Goal: Task Accomplishment & Management: Use online tool/utility

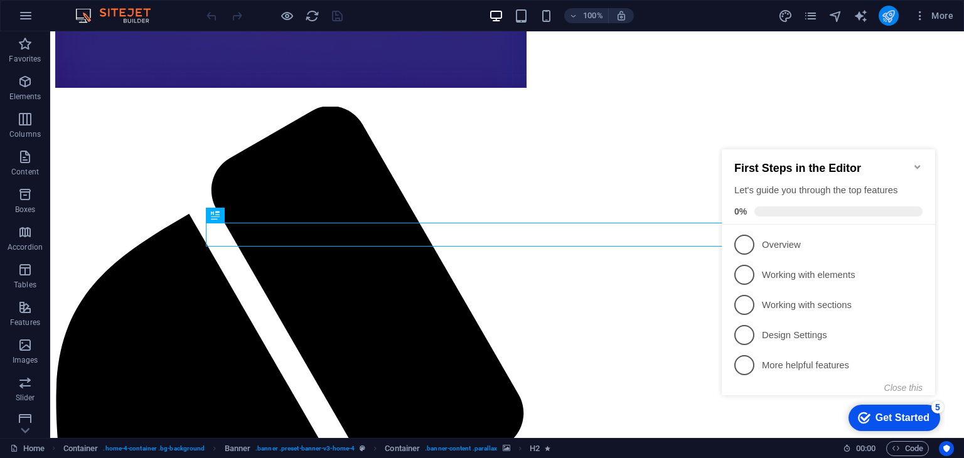
click at [897, 13] on button "publish" at bounding box center [888, 16] width 20 height 20
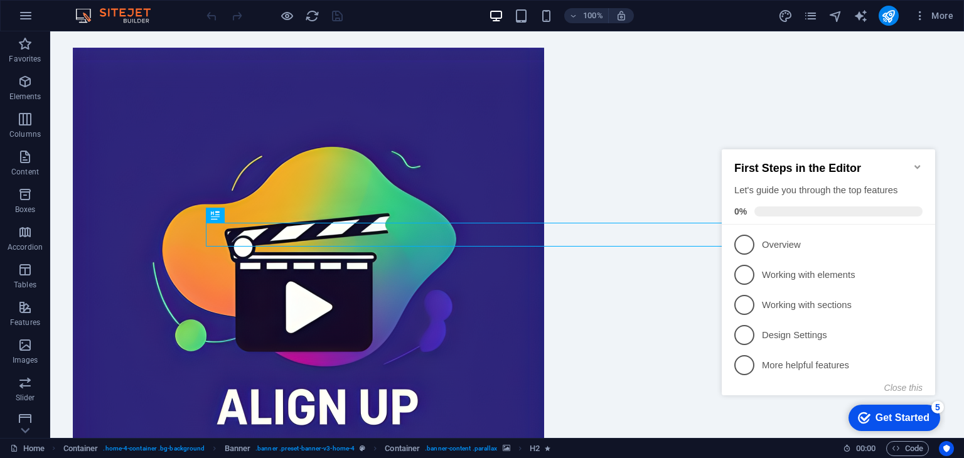
scroll to position [442, 0]
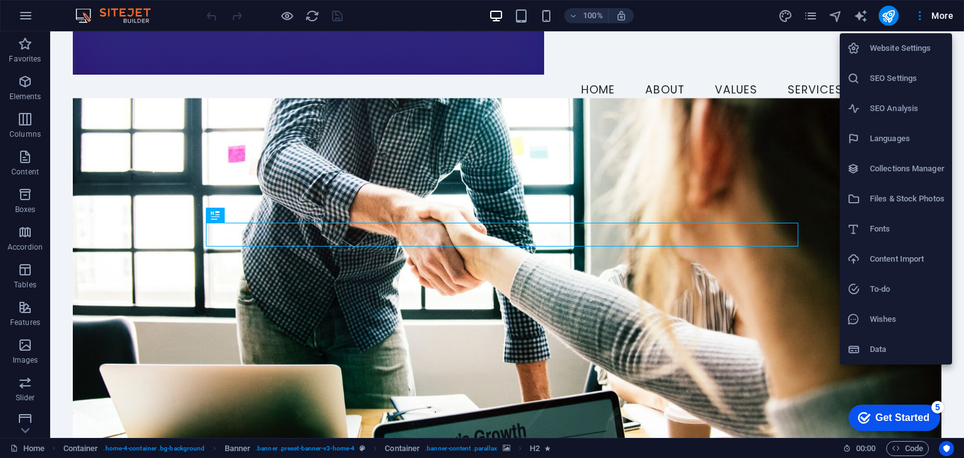
click at [899, 57] on li "Website Settings" at bounding box center [895, 48] width 112 height 30
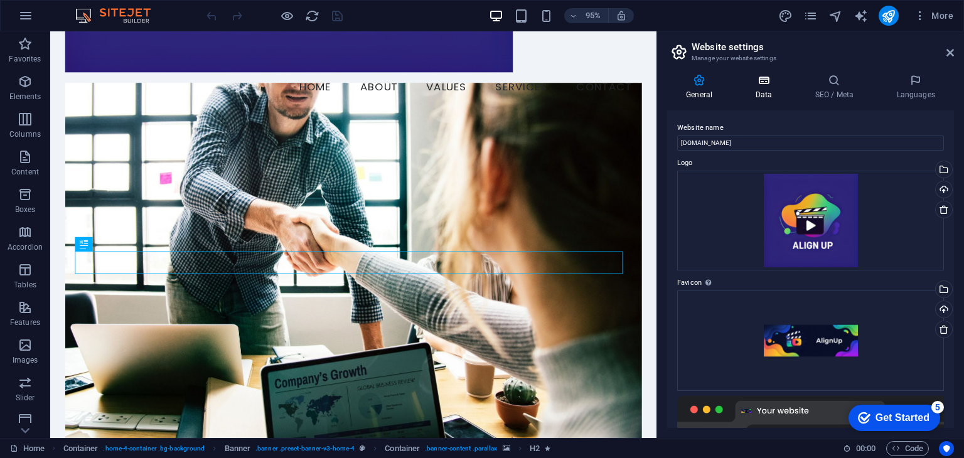
click at [750, 92] on h4 "Data" at bounding box center [766, 87] width 60 height 26
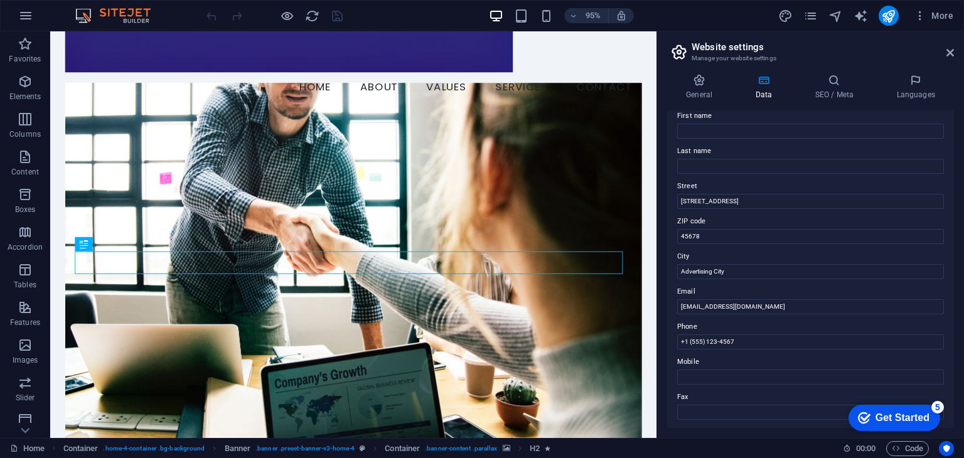
scroll to position [0, 0]
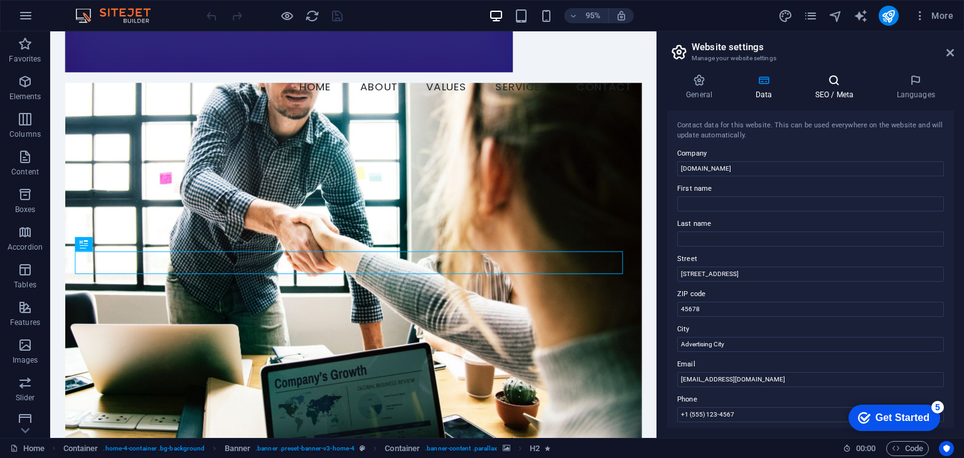
click at [832, 77] on icon at bounding box center [834, 80] width 77 height 13
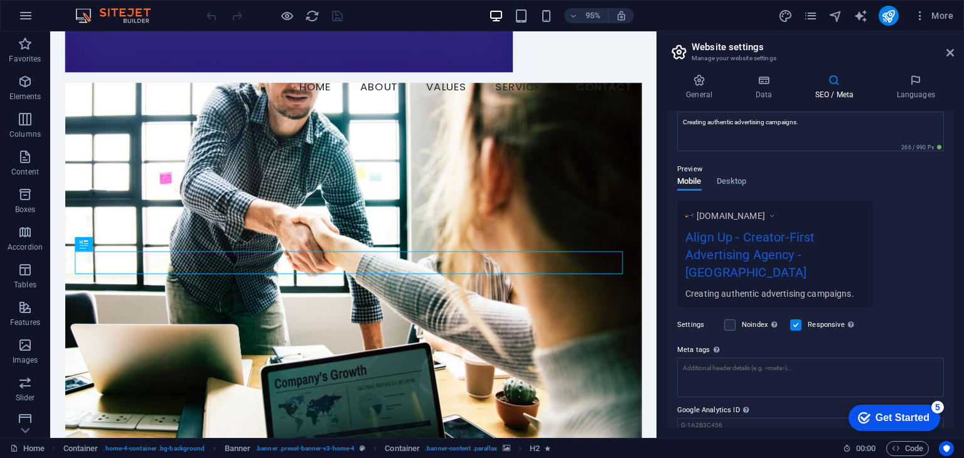
scroll to position [161, 0]
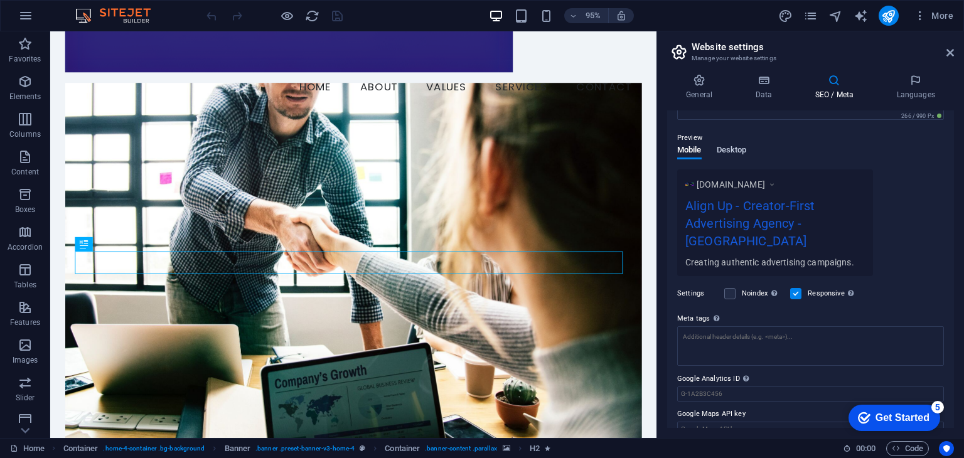
click at [739, 156] on span "Desktop" at bounding box center [731, 151] width 30 height 18
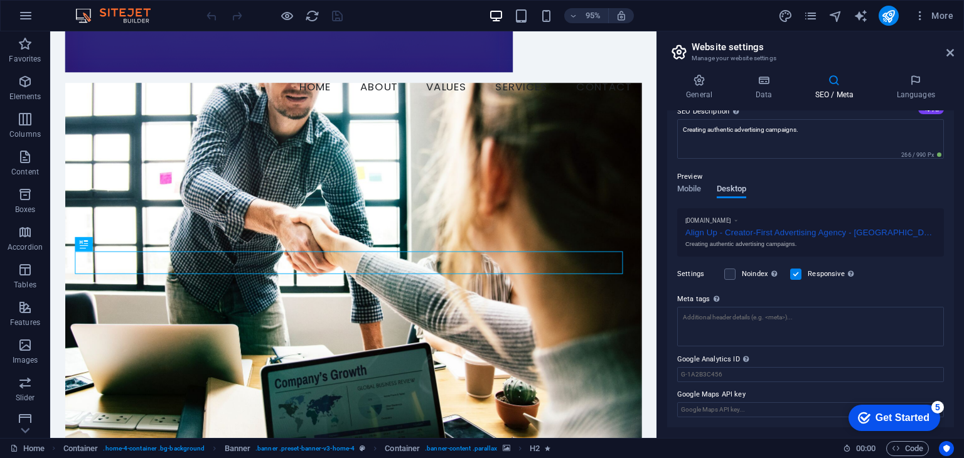
scroll to position [120, 0]
click at [684, 190] on span "Mobile" at bounding box center [689, 192] width 24 height 18
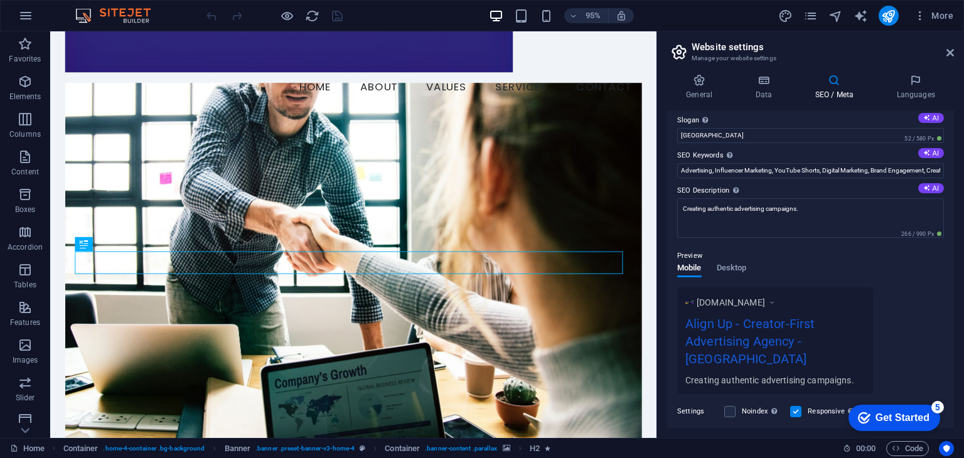
scroll to position [0, 0]
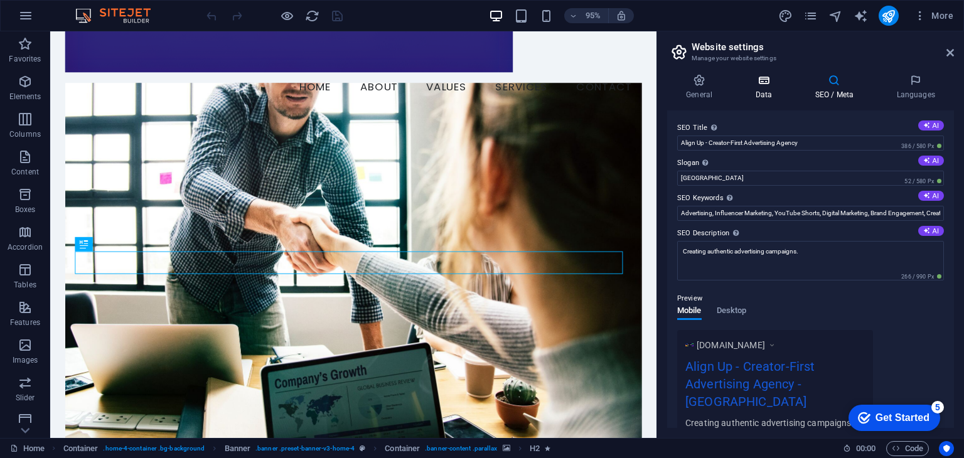
click at [770, 85] on icon at bounding box center [763, 80] width 55 height 13
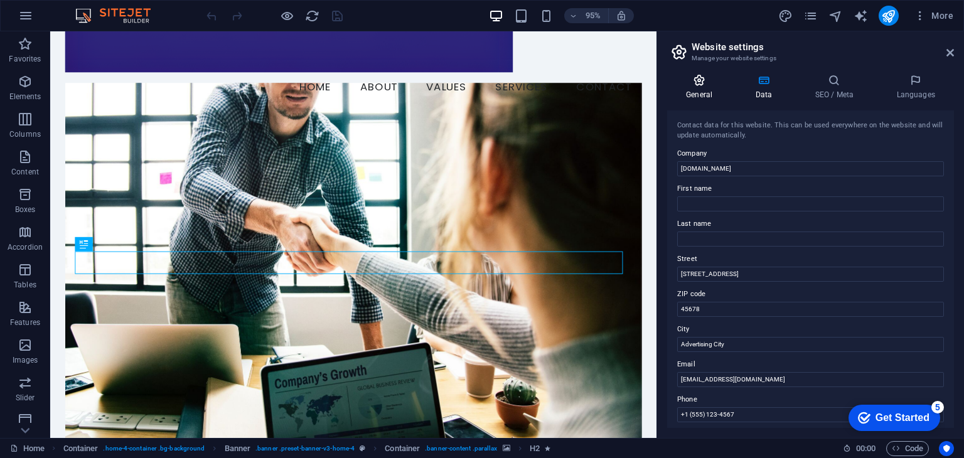
click at [702, 76] on icon at bounding box center [699, 80] width 64 height 13
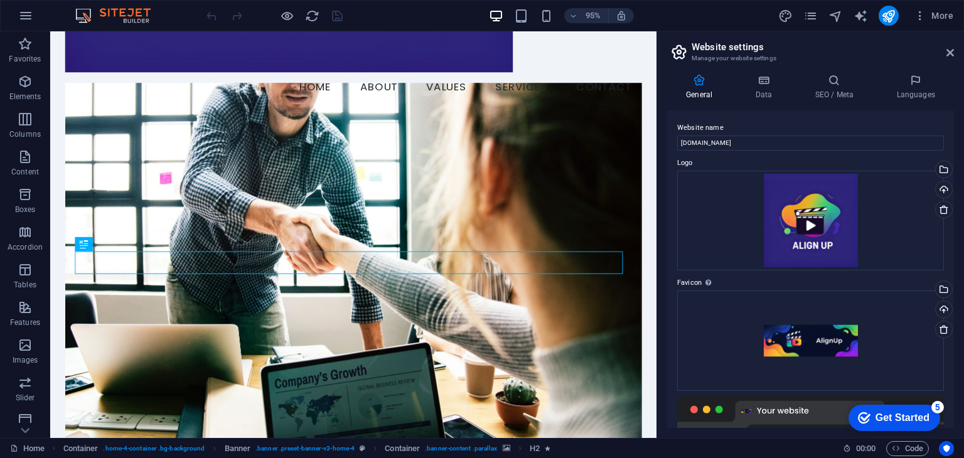
click at [878, 413] on div "Get Started" at bounding box center [902, 417] width 54 height 11
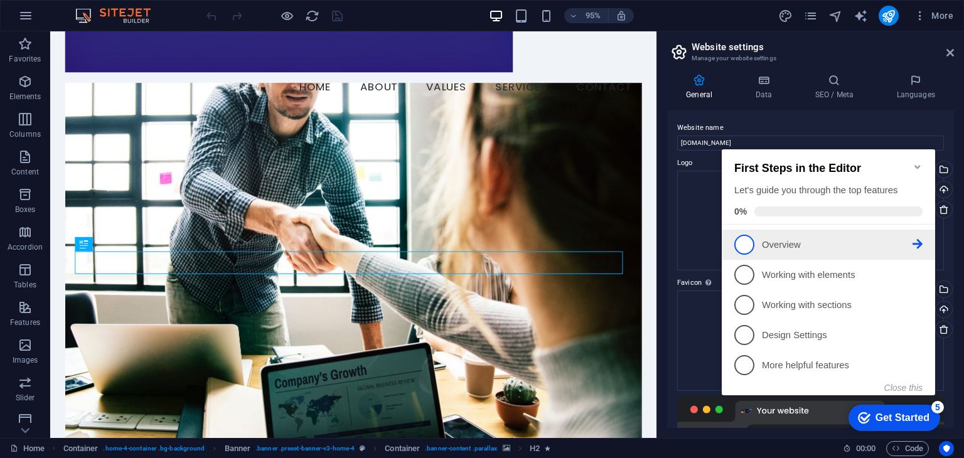
click at [785, 231] on li "1 Overview - incomplete" at bounding box center [827, 245] width 213 height 30
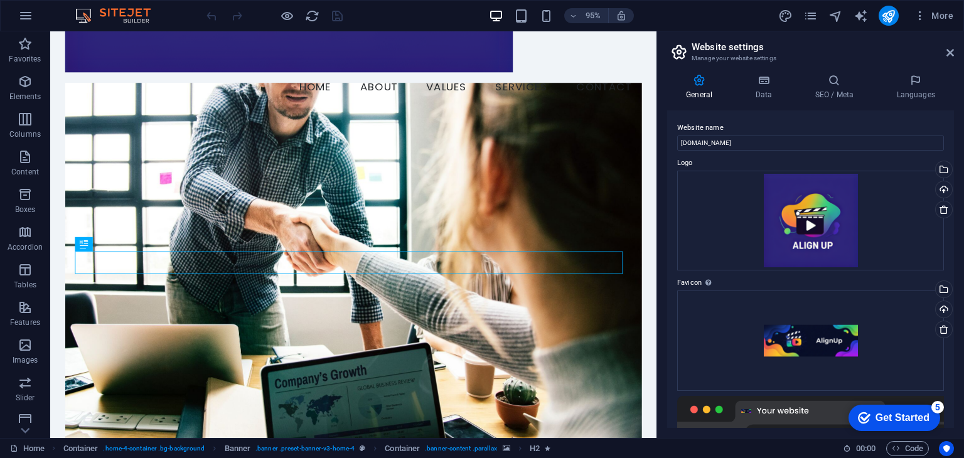
click at [878, 421] on div "Get Started" at bounding box center [902, 417] width 54 height 11
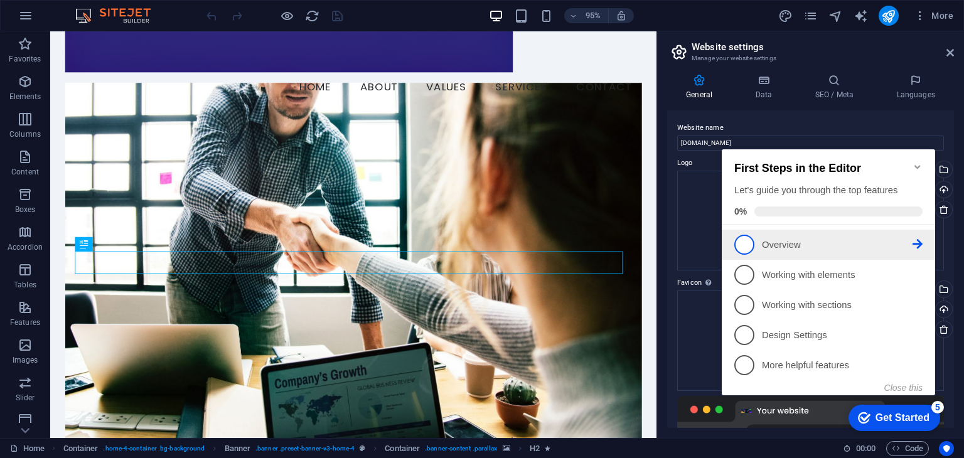
click at [742, 231] on li "1 Overview - incomplete" at bounding box center [827, 245] width 213 height 30
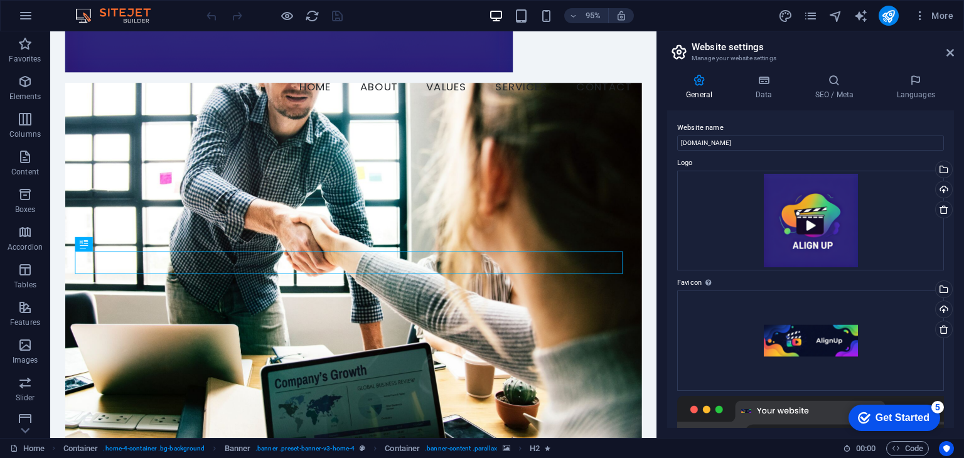
click at [870, 402] on div "checkmark Get Started 5 First Steps in the Editor Let's guide you through the t…" at bounding box center [891, 417] width 107 height 38
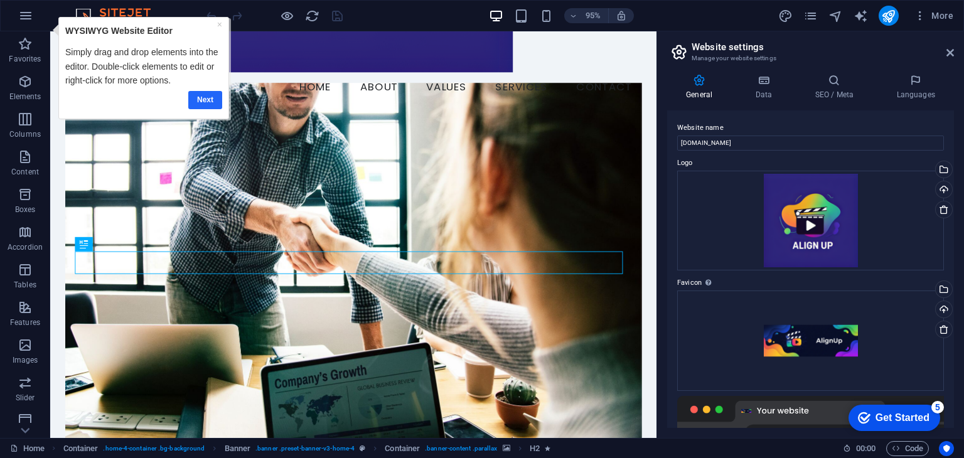
click at [202, 93] on link "Next" at bounding box center [205, 99] width 34 height 18
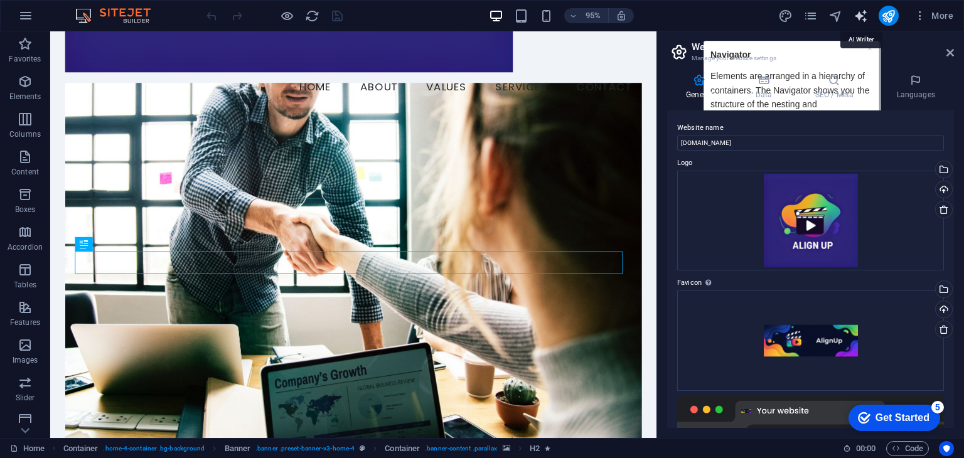
select select "English"
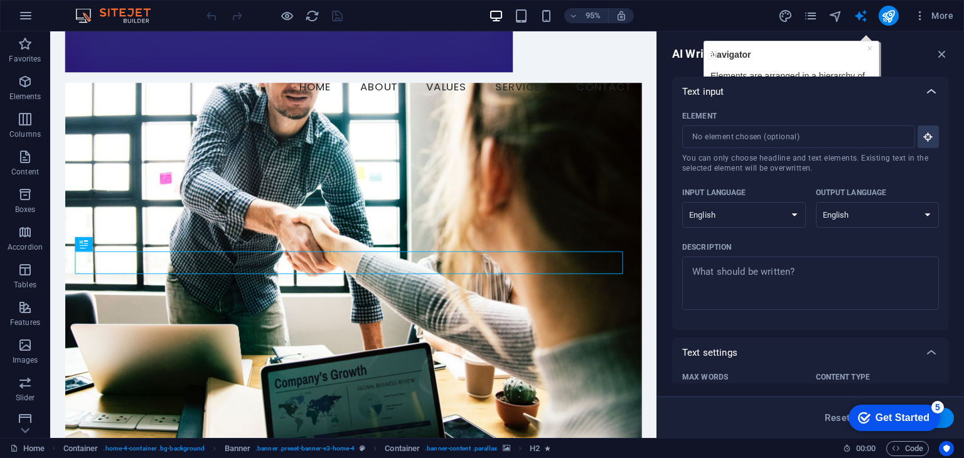
click at [924, 90] on icon at bounding box center [931, 91] width 15 height 15
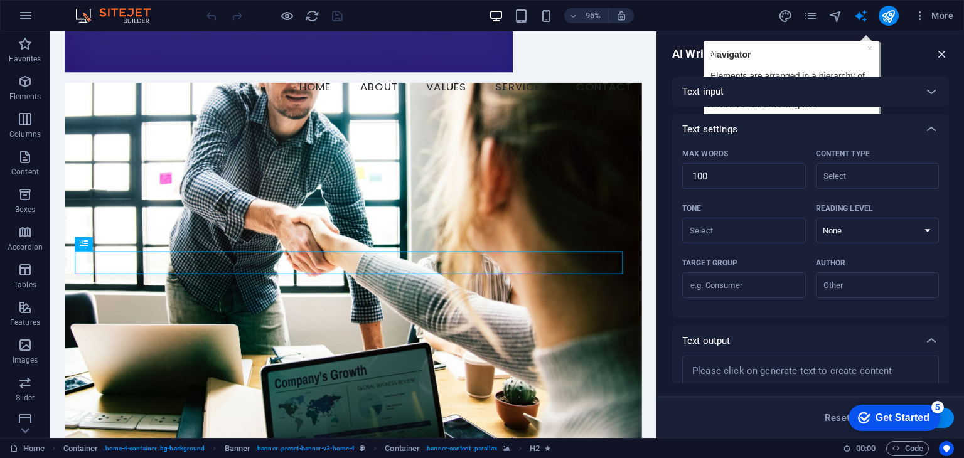
click at [941, 61] on button "button" at bounding box center [942, 53] width 14 height 15
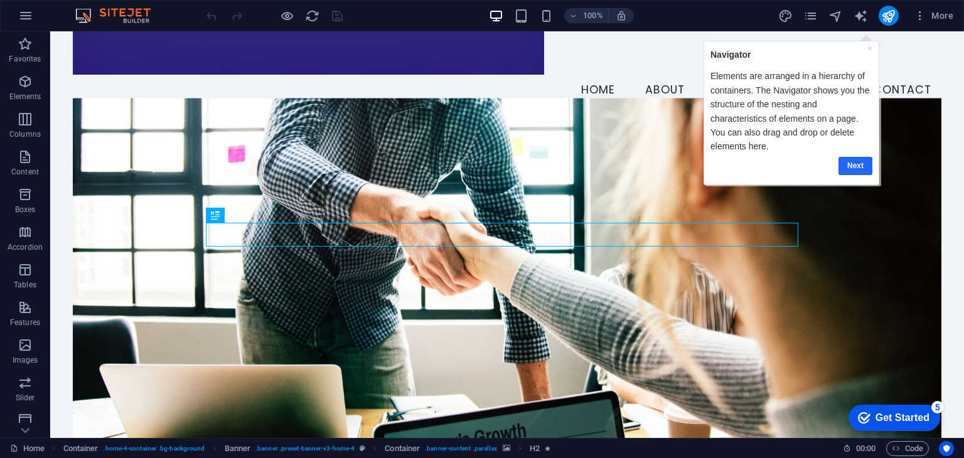
click at [867, 162] on link "Next" at bounding box center [855, 165] width 34 height 18
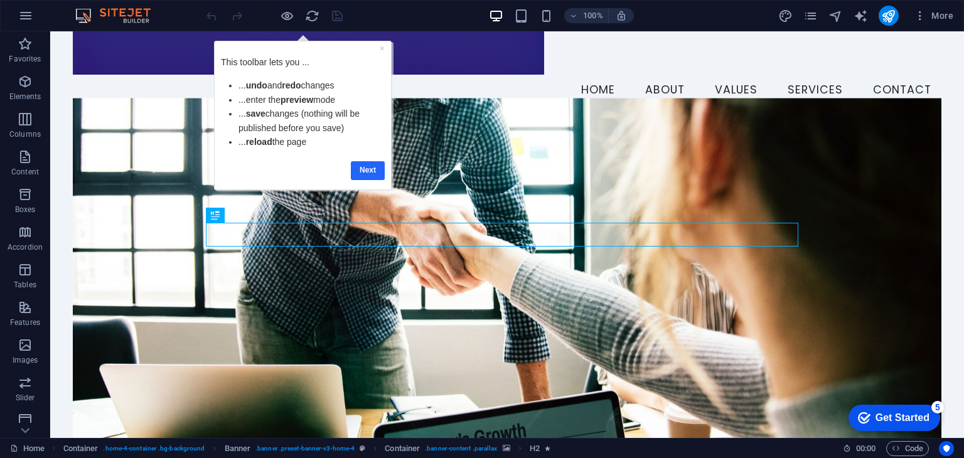
click at [370, 170] on link "Next" at bounding box center [367, 170] width 34 height 18
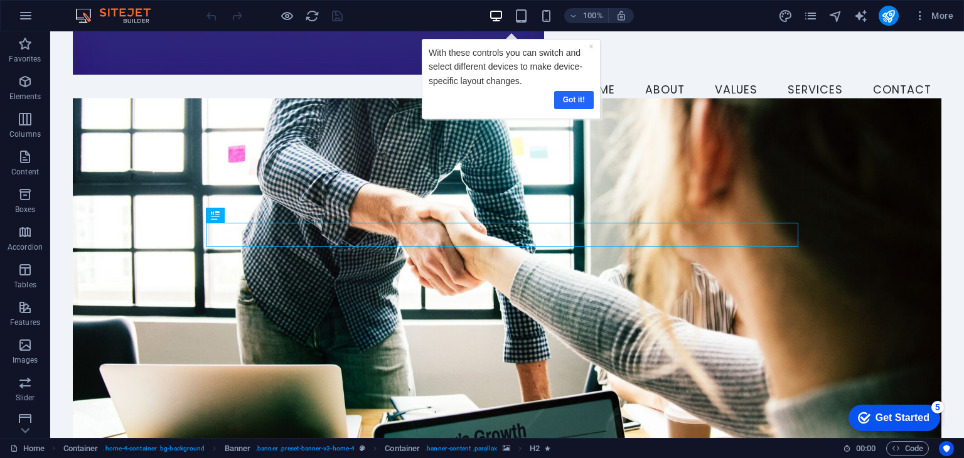
click at [577, 98] on link "Got it!" at bounding box center [574, 99] width 40 height 18
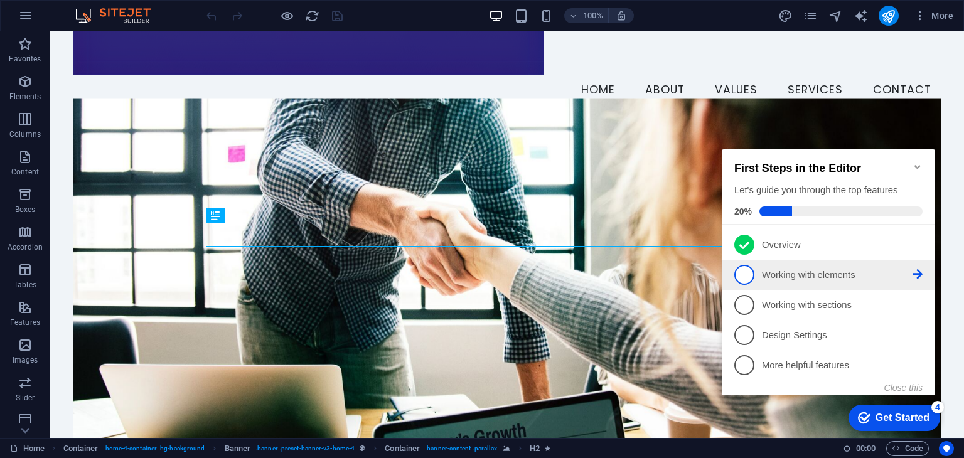
click at [778, 274] on p "Working with elements - incomplete" at bounding box center [837, 275] width 151 height 13
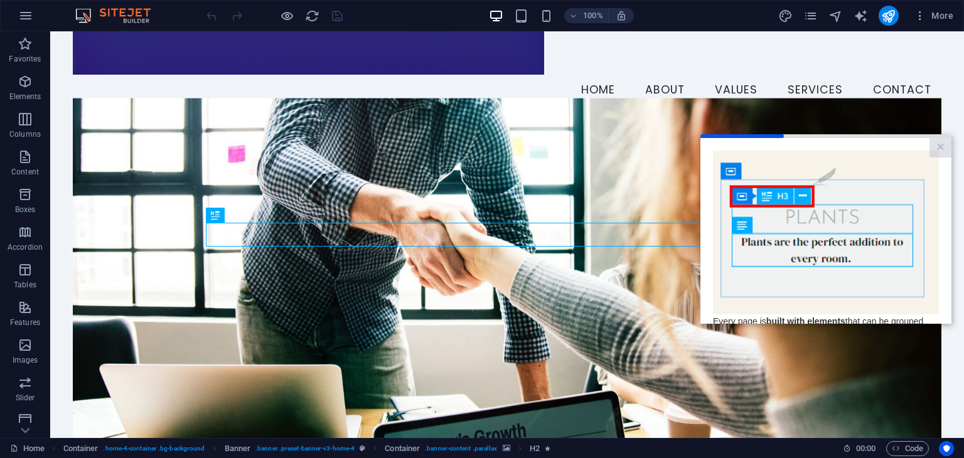
click at [901, 438] on link "Next" at bounding box center [917, 449] width 41 height 23
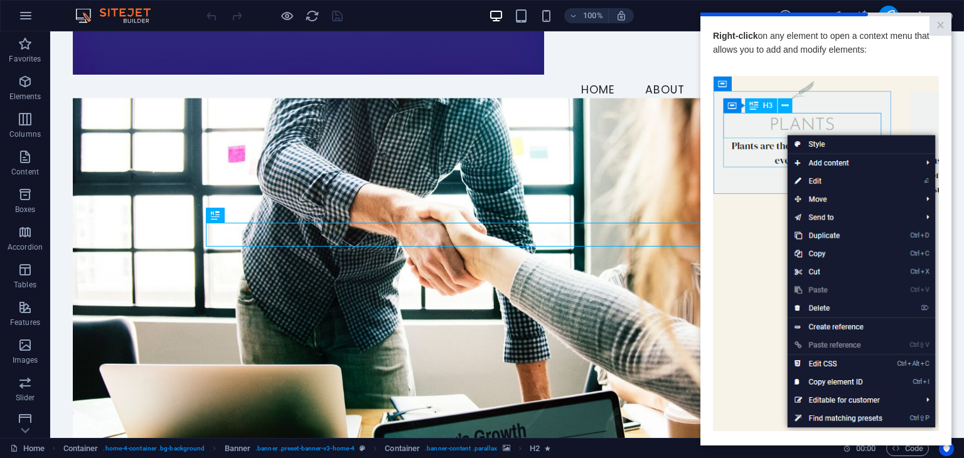
click at [820, 132] on img at bounding box center [826, 254] width 226 height 356
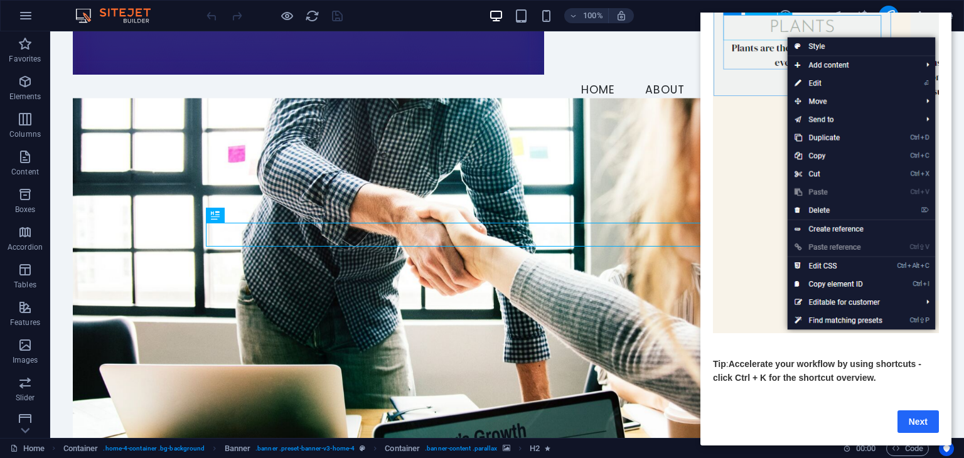
click at [907, 422] on link "Next" at bounding box center [917, 421] width 41 height 23
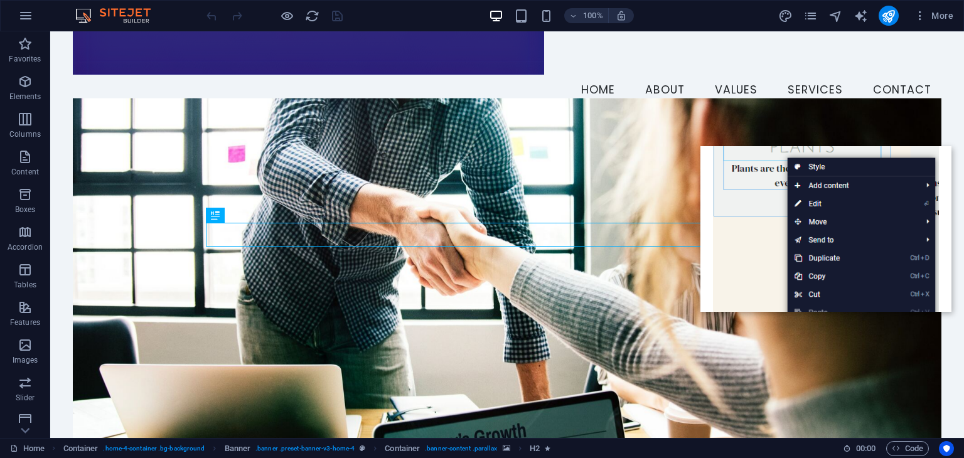
scroll to position [0, 0]
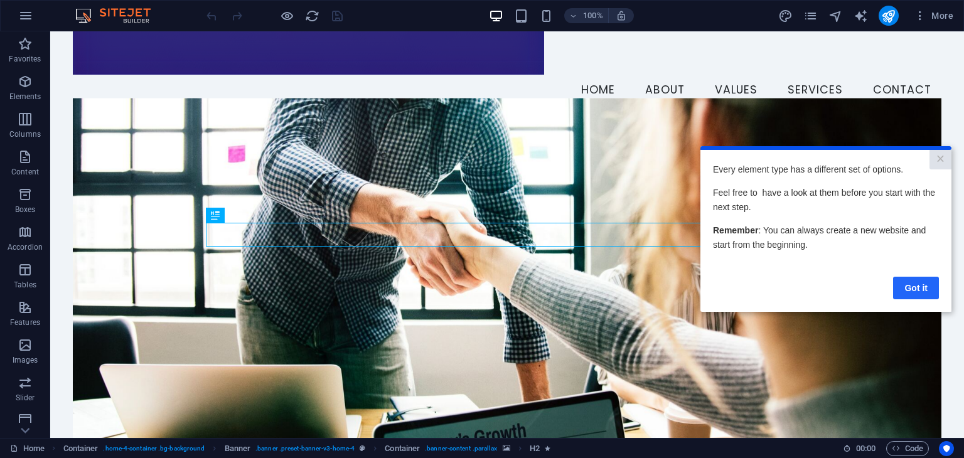
click at [920, 283] on link "Got it" at bounding box center [916, 288] width 46 height 23
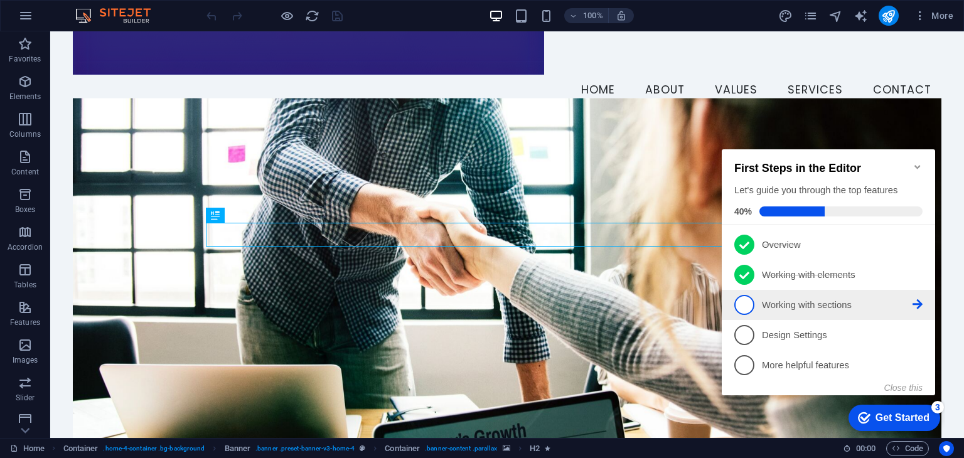
click at [831, 295] on link "3 Working with sections - incomplete" at bounding box center [828, 305] width 188 height 20
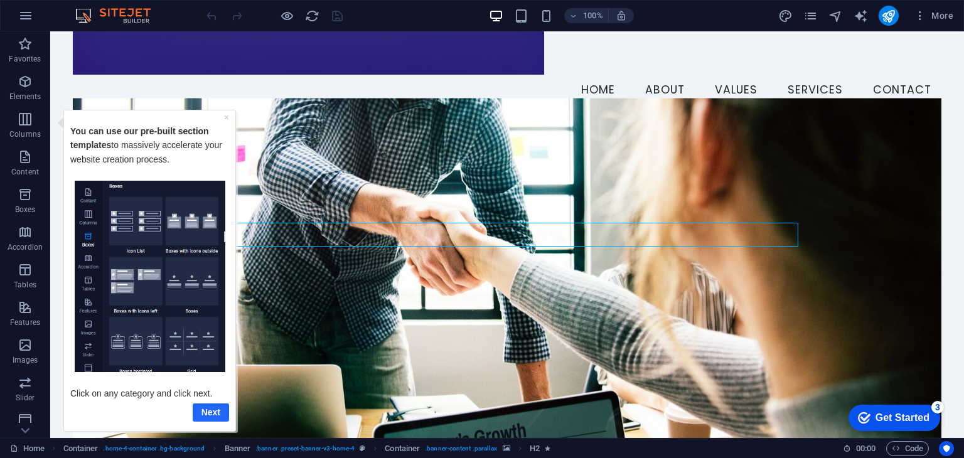
click at [204, 417] on link "Next" at bounding box center [211, 412] width 36 height 18
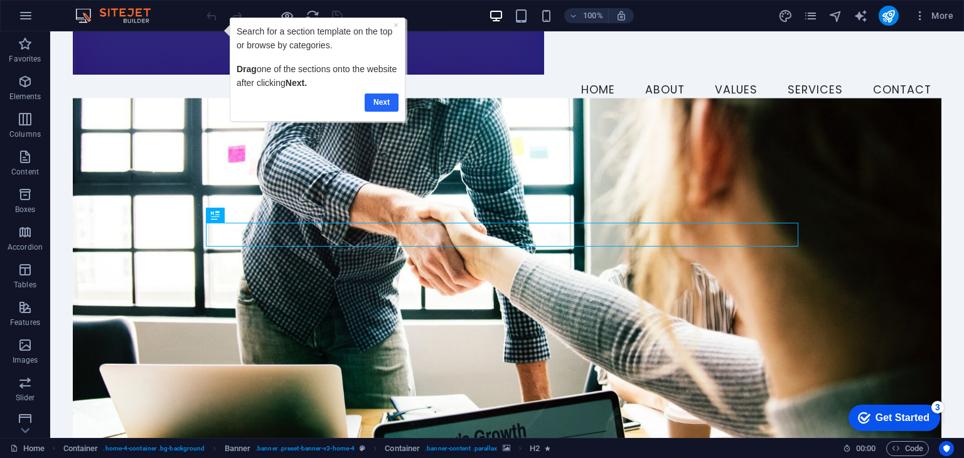
click at [390, 105] on link "Next" at bounding box center [382, 102] width 34 height 18
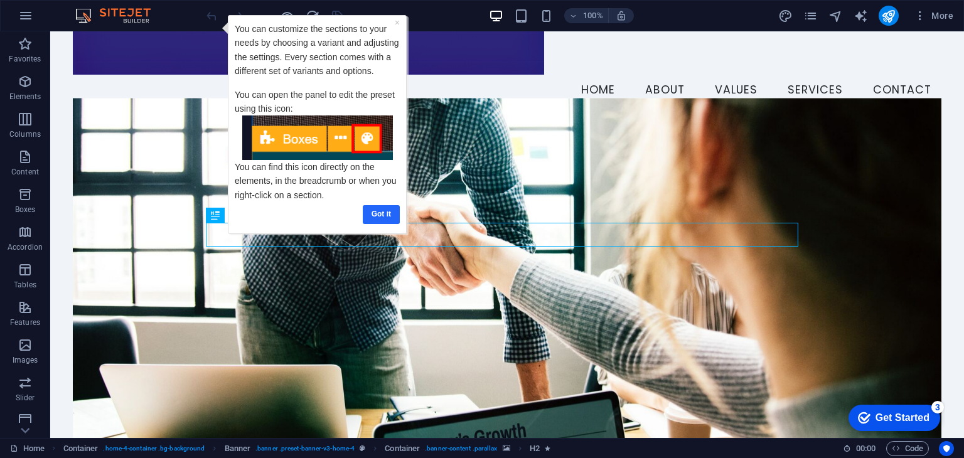
click at [393, 211] on link "Got it" at bounding box center [381, 214] width 37 height 18
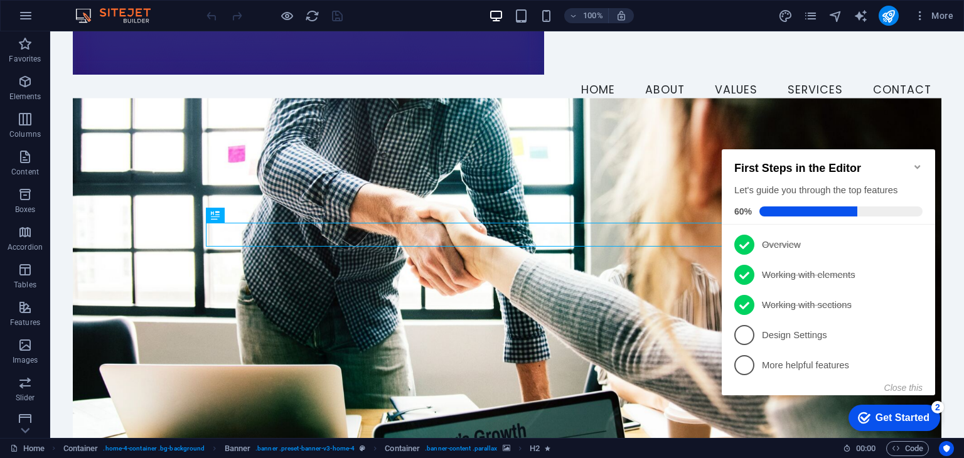
click at [881, 413] on div "Get Started" at bounding box center [902, 417] width 54 height 11
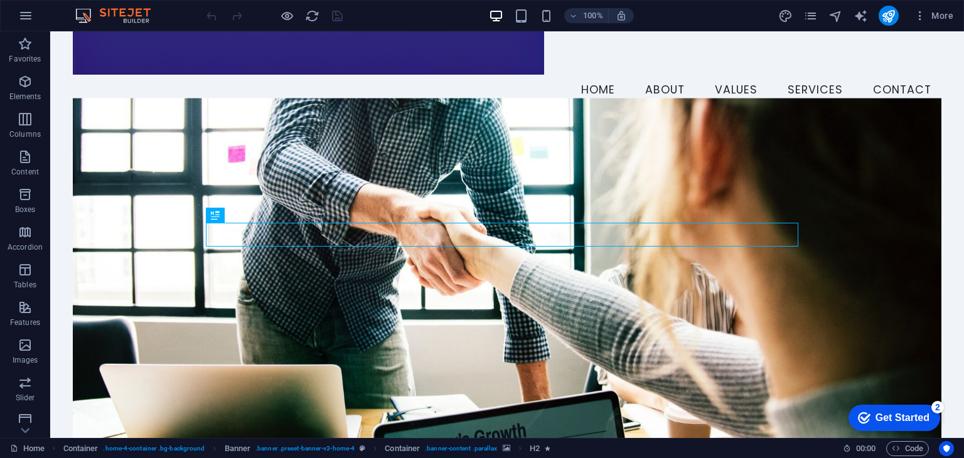
click at [883, 414] on div "Get Started" at bounding box center [902, 417] width 54 height 11
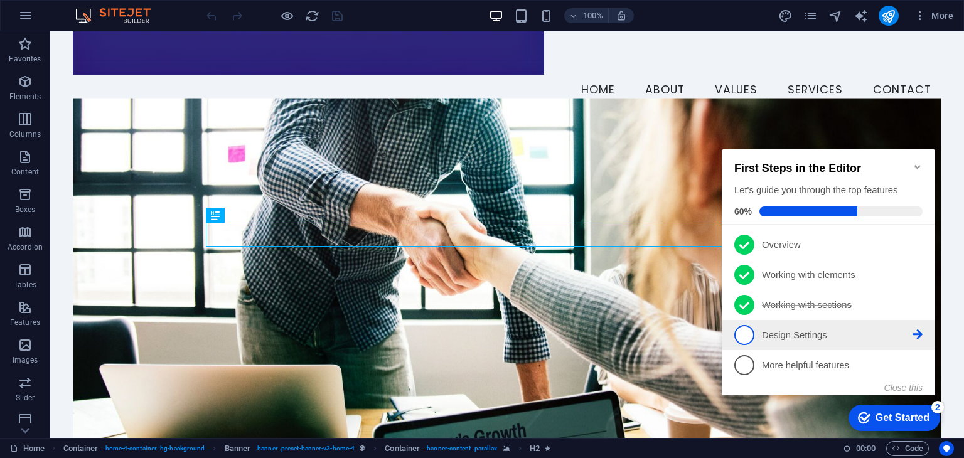
click at [748, 334] on span "4" at bounding box center [744, 335] width 20 height 20
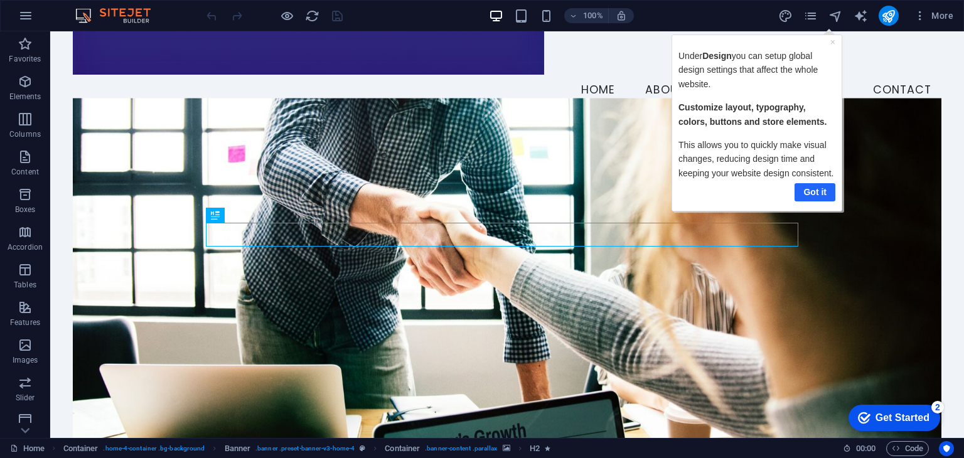
click at [819, 187] on link "Got it" at bounding box center [814, 192] width 41 height 18
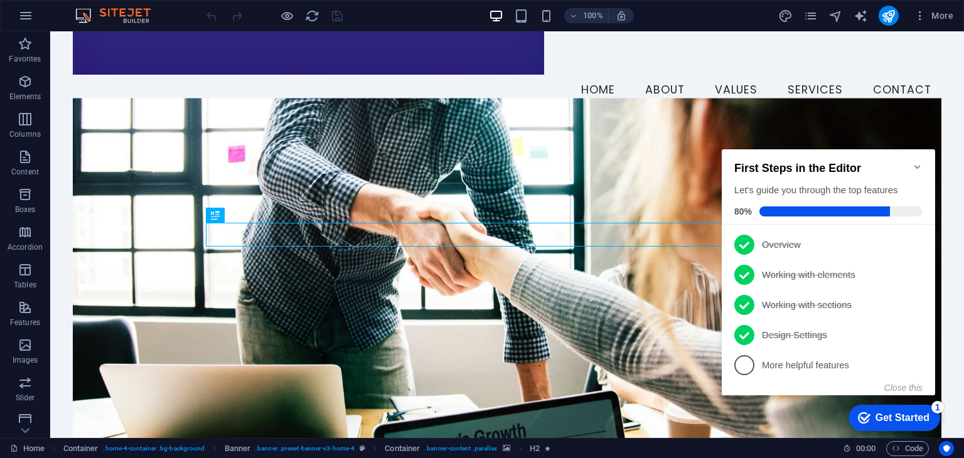
click at [861, 422] on icon "Get Started 1 items remaining, 80% complete" at bounding box center [864, 417] width 13 height 11
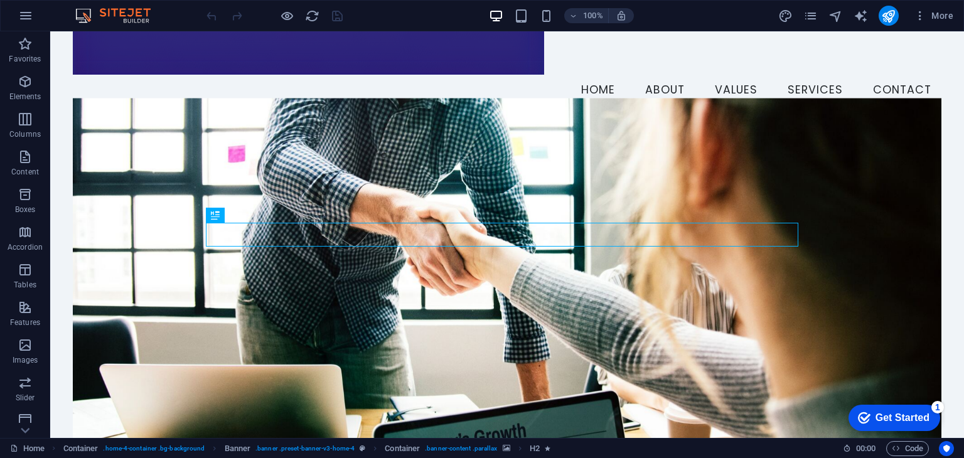
click at [861, 422] on icon "Get Started 1 items remaining, 80% complete" at bounding box center [864, 417] width 13 height 11
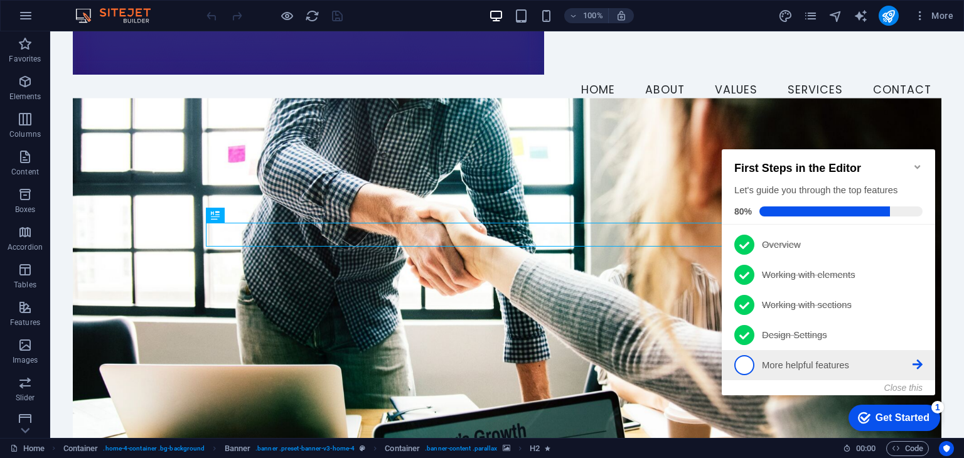
click at [767, 369] on p "More helpful features - incomplete" at bounding box center [837, 365] width 151 height 13
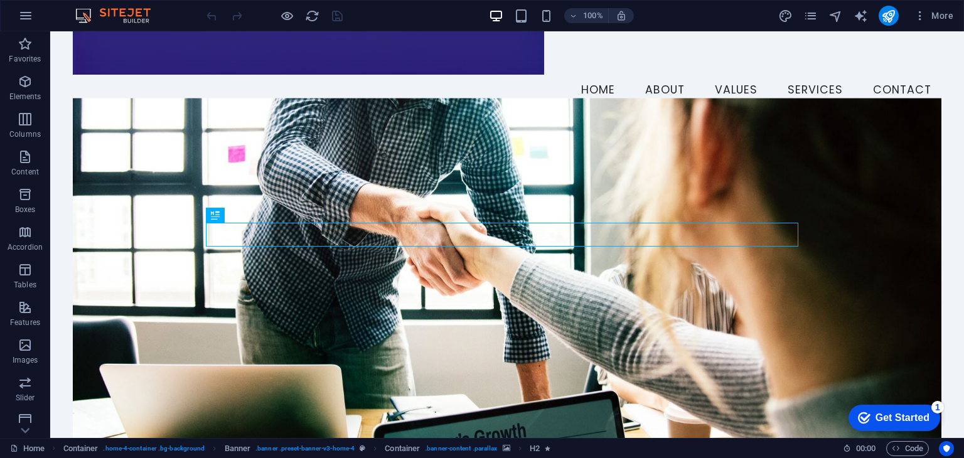
click at [910, 414] on div "Get Started" at bounding box center [902, 417] width 54 height 11
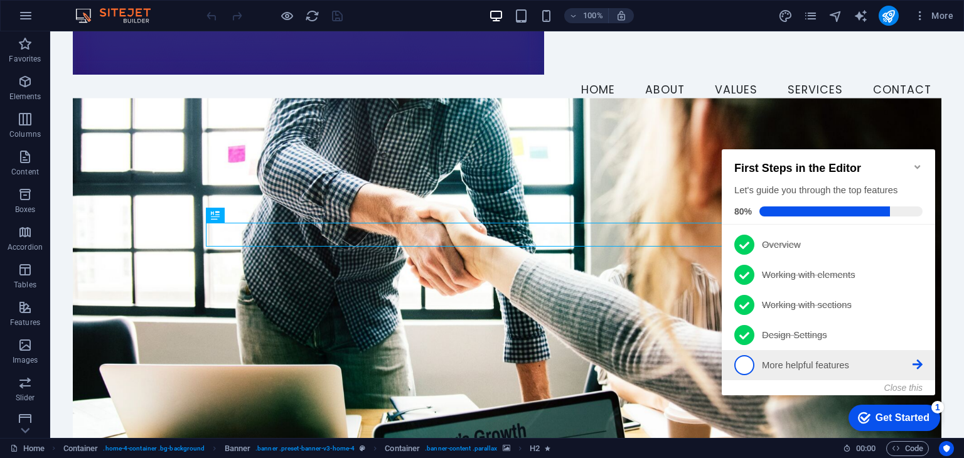
click at [749, 365] on span "5" at bounding box center [744, 365] width 20 height 20
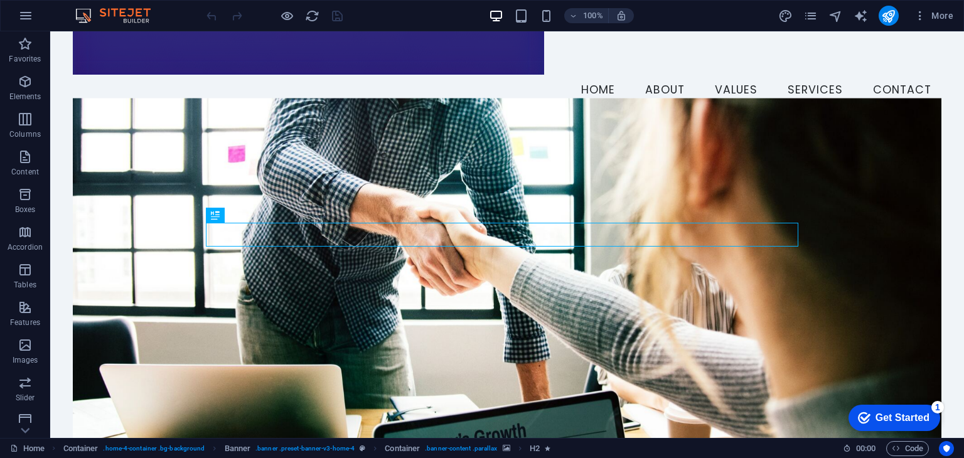
click at [878, 414] on div "Get Started" at bounding box center [902, 417] width 54 height 11
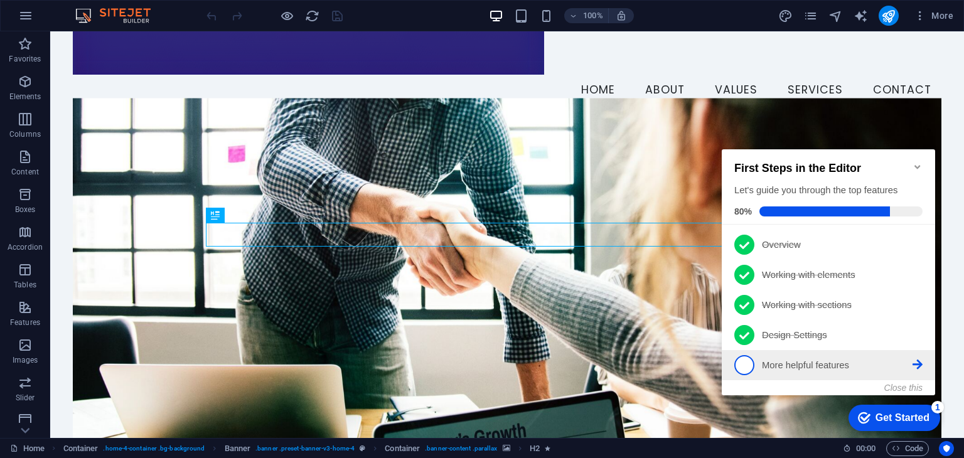
click at [915, 361] on icon at bounding box center [917, 364] width 10 height 10
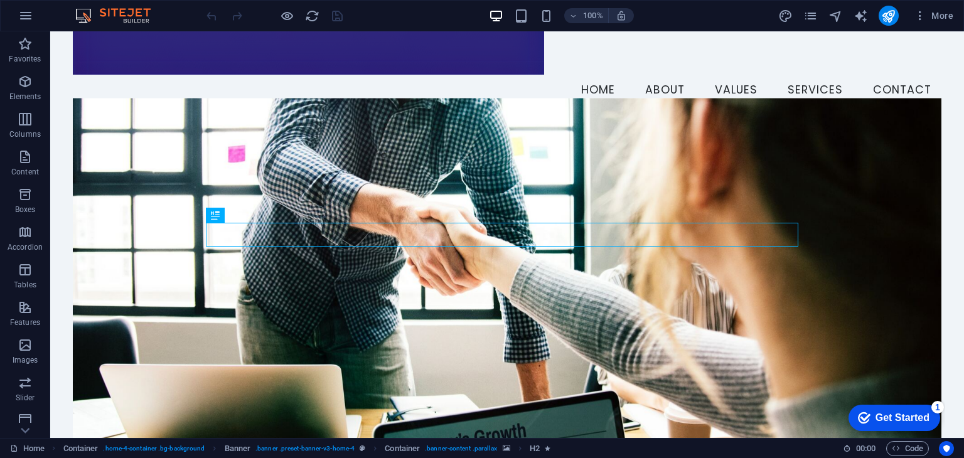
click at [906, 409] on div "checkmark Get Started 1" at bounding box center [894, 418] width 92 height 26
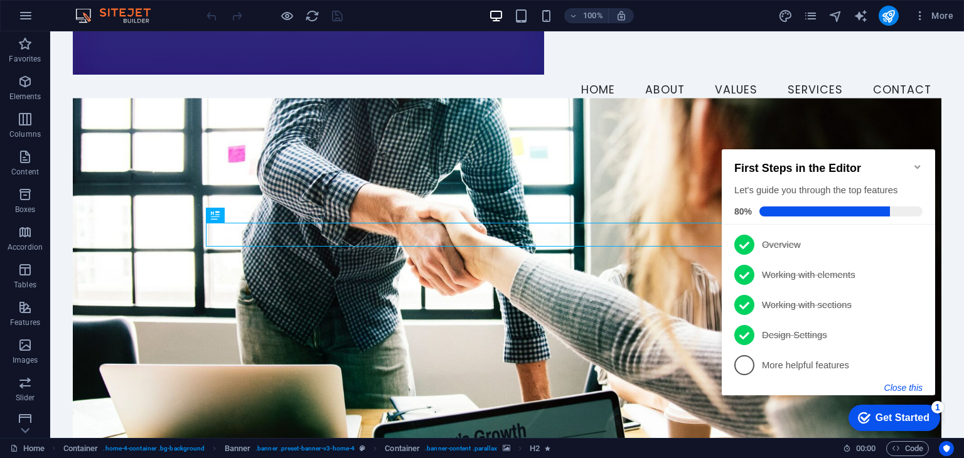
click at [904, 388] on button "Close this" at bounding box center [903, 388] width 38 height 10
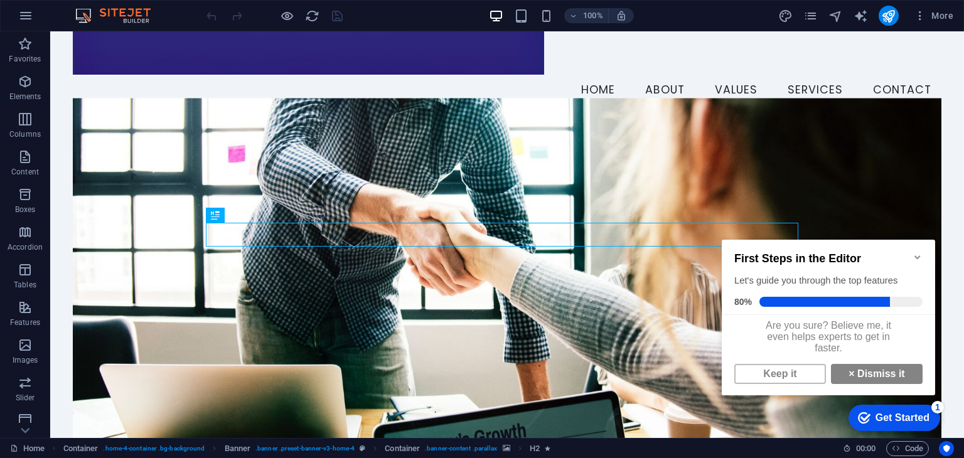
scroll to position [7, 0]
click at [804, 373] on link "Keep it" at bounding box center [780, 374] width 92 height 20
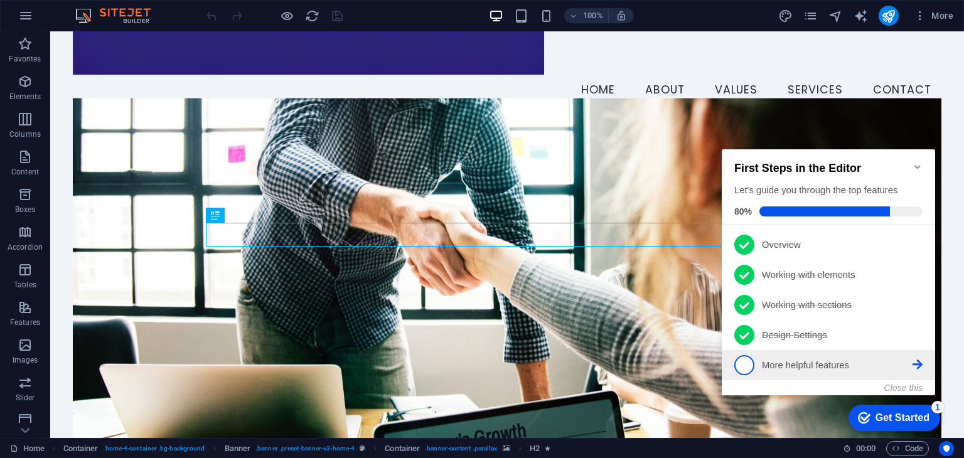
click at [808, 361] on p "More helpful features - incomplete" at bounding box center [837, 365] width 151 height 13
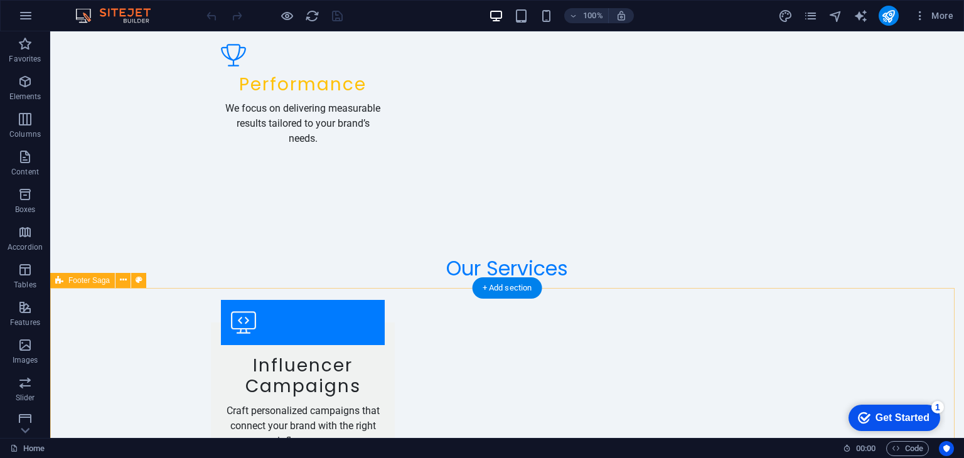
scroll to position [2120, 0]
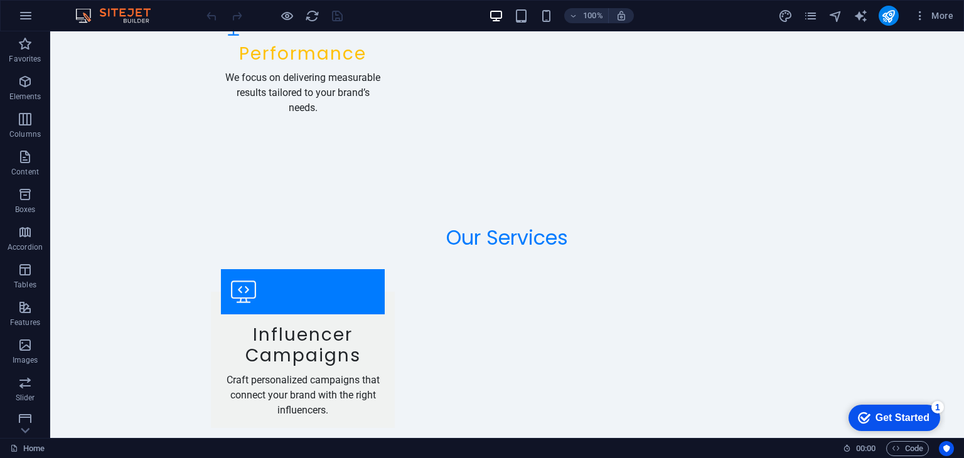
click at [893, 419] on div "Get Started" at bounding box center [902, 417] width 54 height 11
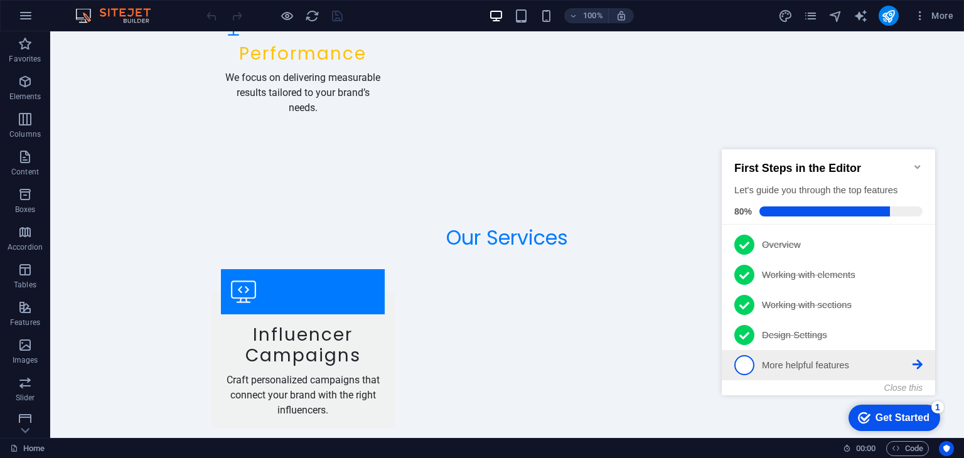
click at [770, 365] on p "More helpful features - incomplete" at bounding box center [837, 365] width 151 height 13
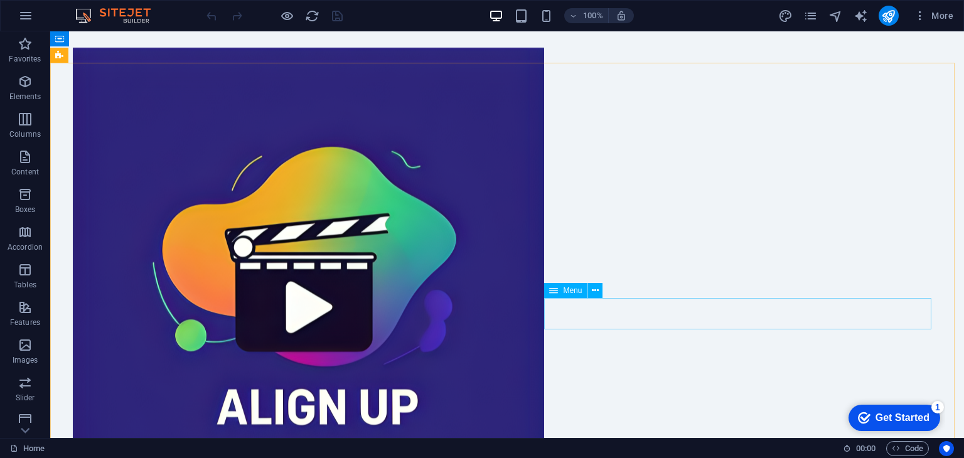
scroll to position [826, 0]
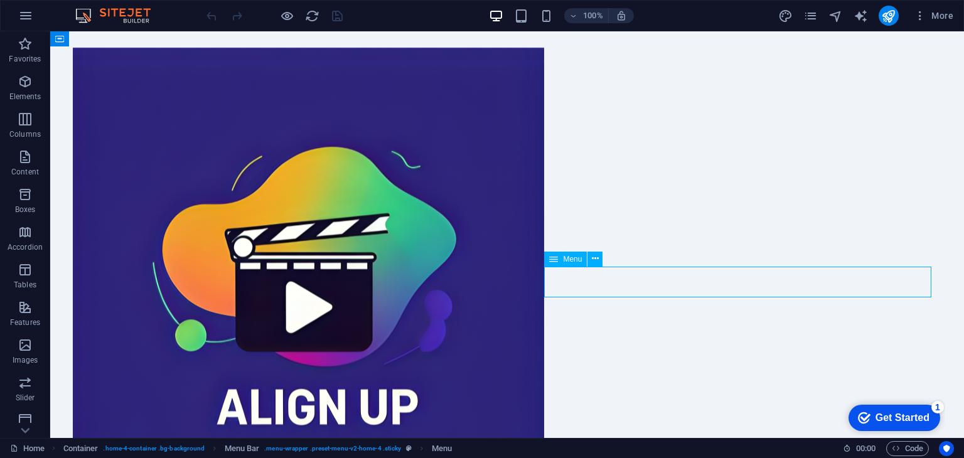
click at [908, 416] on div "Get Started" at bounding box center [902, 417] width 54 height 11
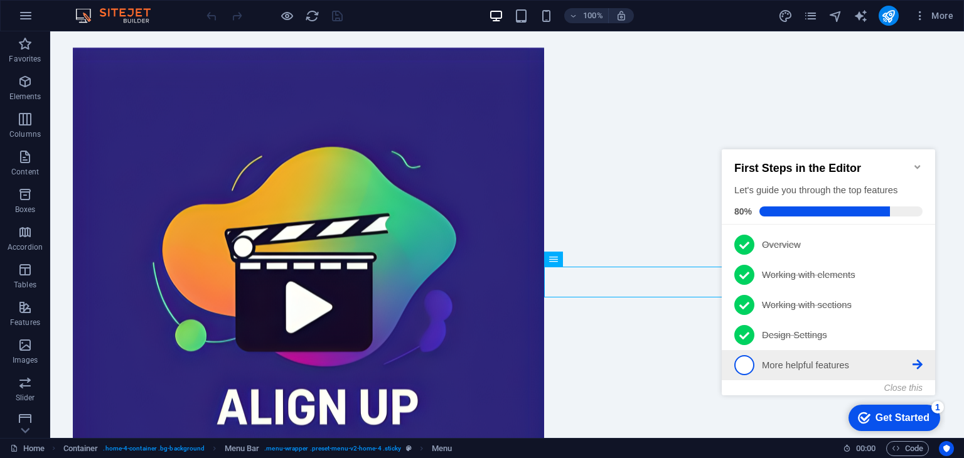
click at [750, 362] on span "5" at bounding box center [744, 365] width 20 height 20
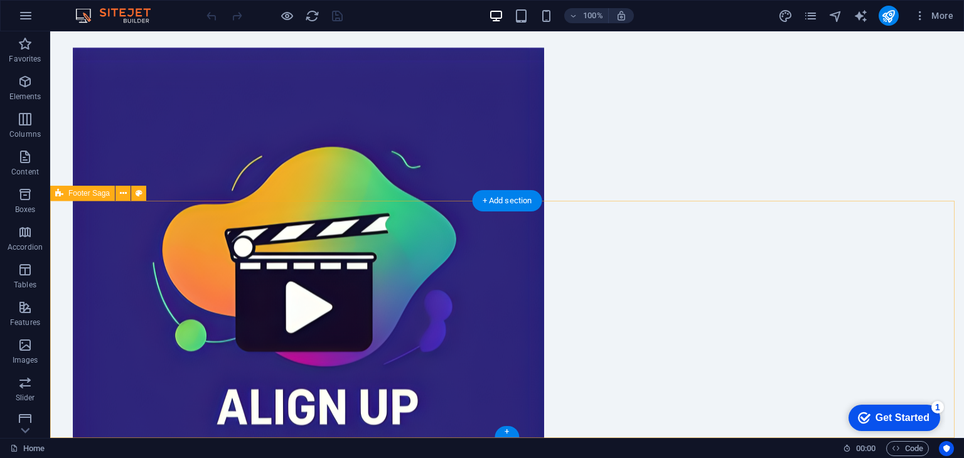
scroll to position [1927, 0]
click at [923, 408] on div "checkmark Get Started 1" at bounding box center [894, 418] width 92 height 26
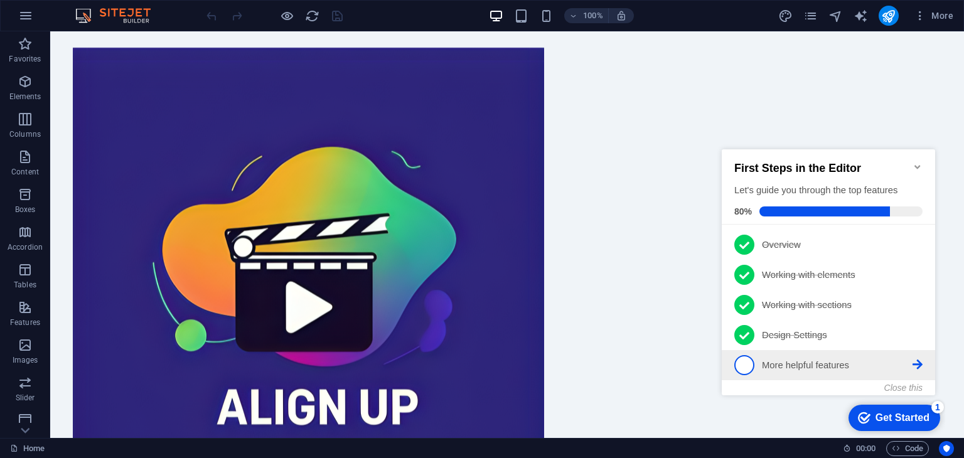
click at [915, 363] on icon at bounding box center [917, 364] width 10 height 10
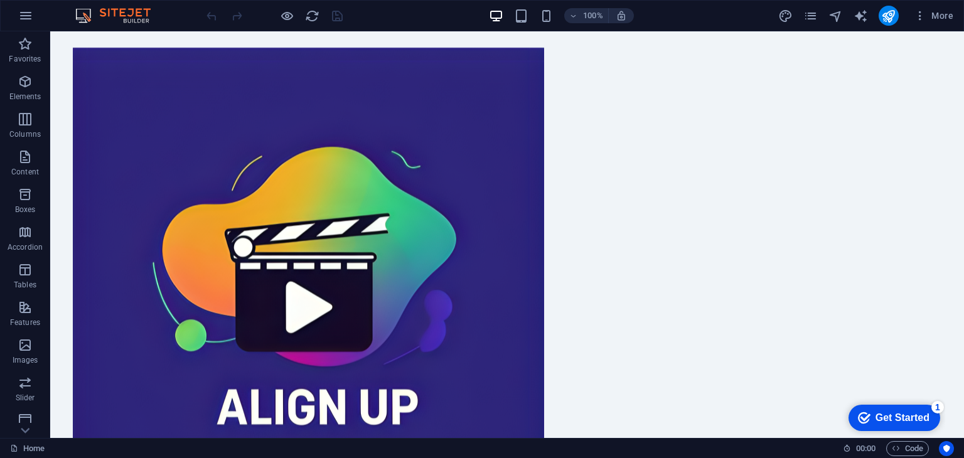
click at [904, 410] on div "checkmark Get Started 1" at bounding box center [894, 418] width 92 height 26
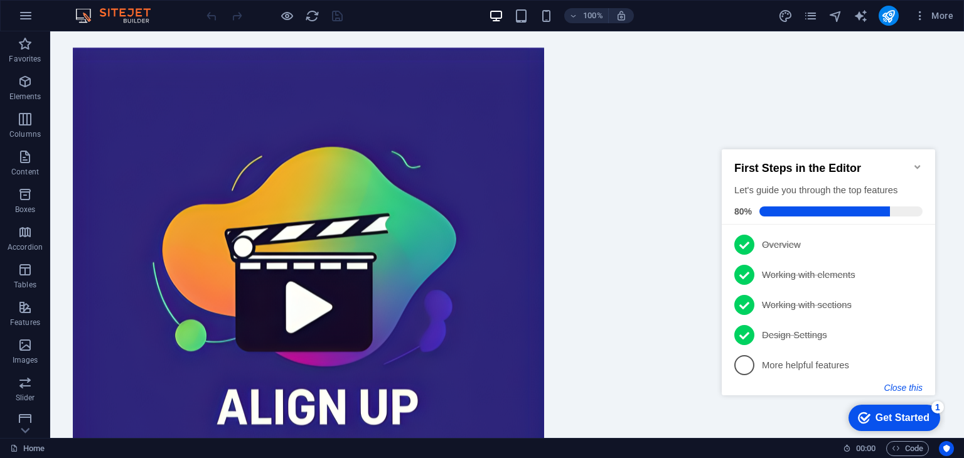
click at [901, 385] on button "Close this" at bounding box center [903, 388] width 38 height 10
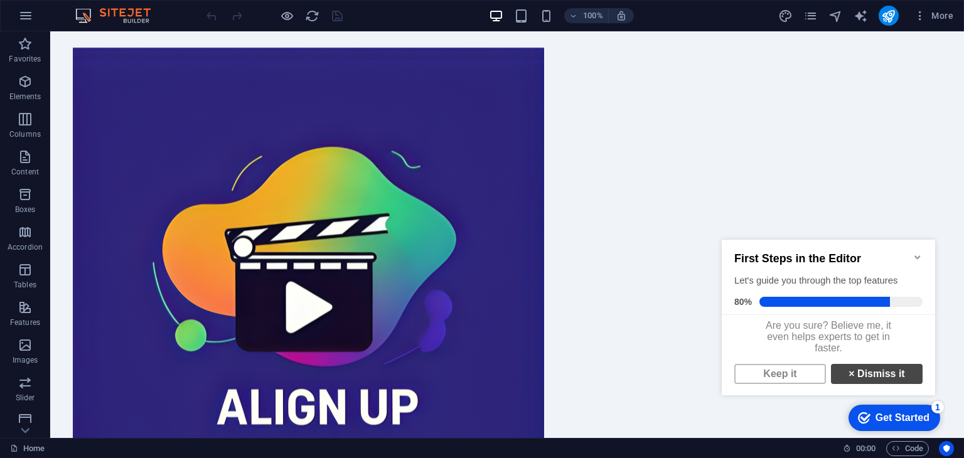
click at [888, 379] on link "× Dismiss it" at bounding box center [877, 374] width 92 height 20
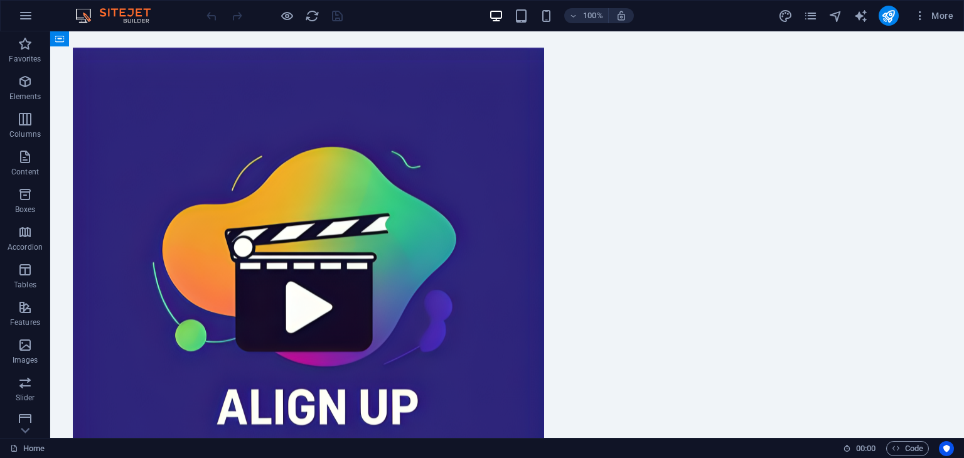
scroll to position [1120, 0]
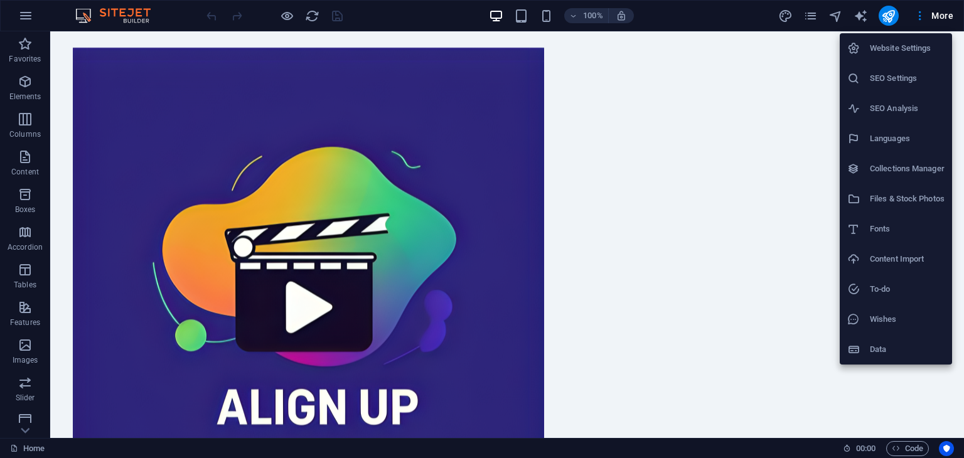
click at [886, 342] on h6 "Data" at bounding box center [907, 349] width 75 height 15
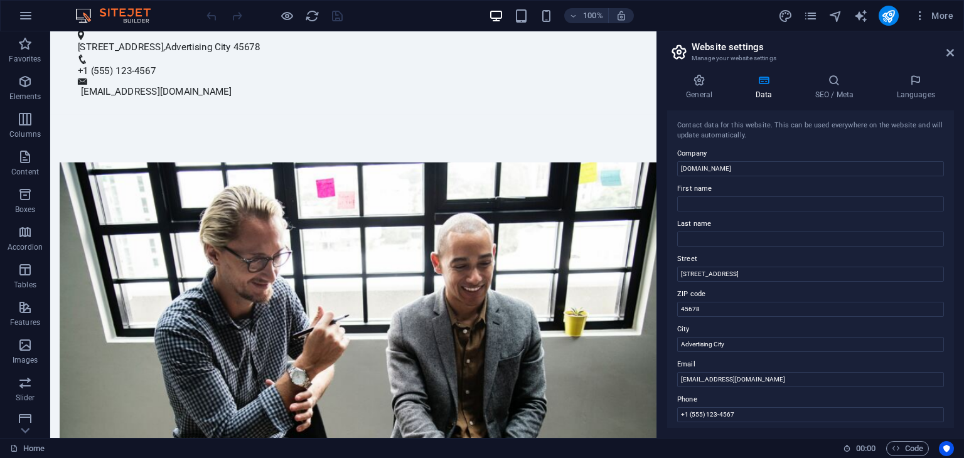
scroll to position [1333, 0]
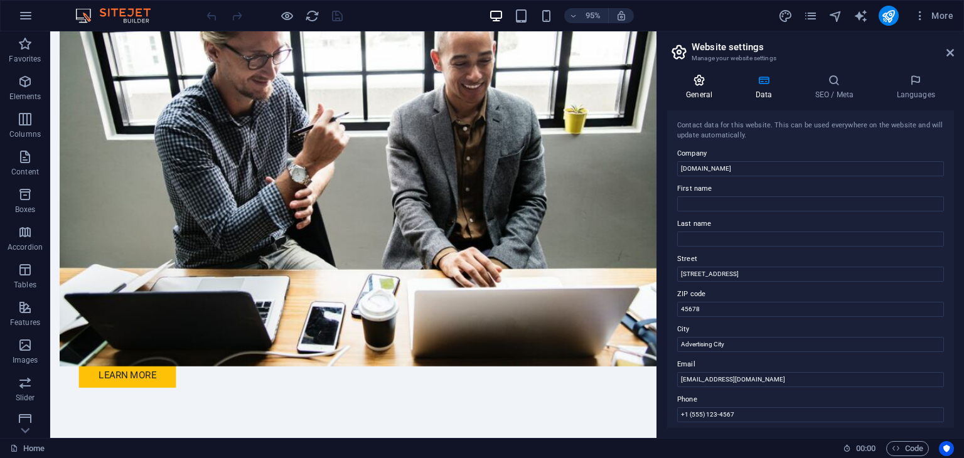
click at [711, 93] on h4 "General" at bounding box center [701, 87] width 69 height 26
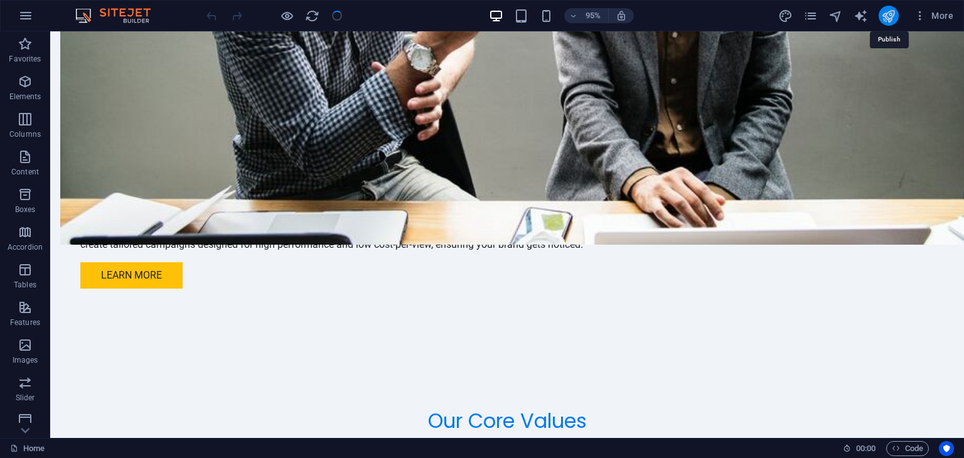
scroll to position [1285, 0]
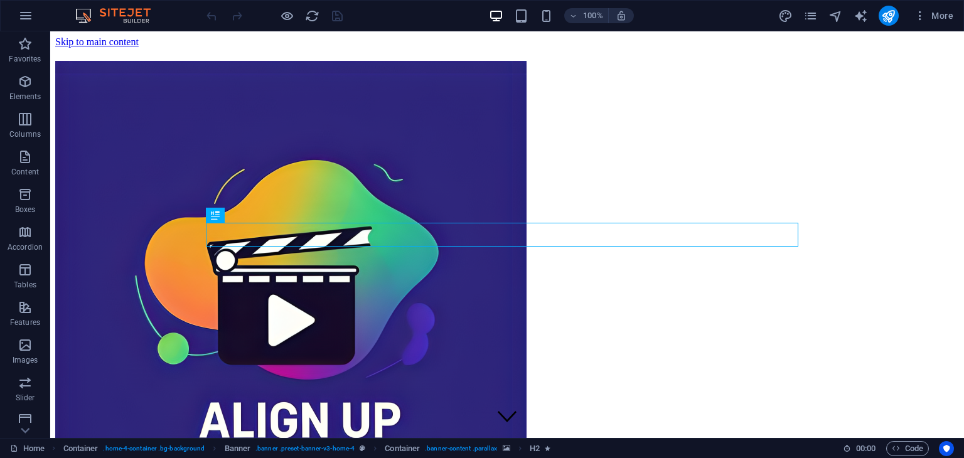
scroll to position [442, 0]
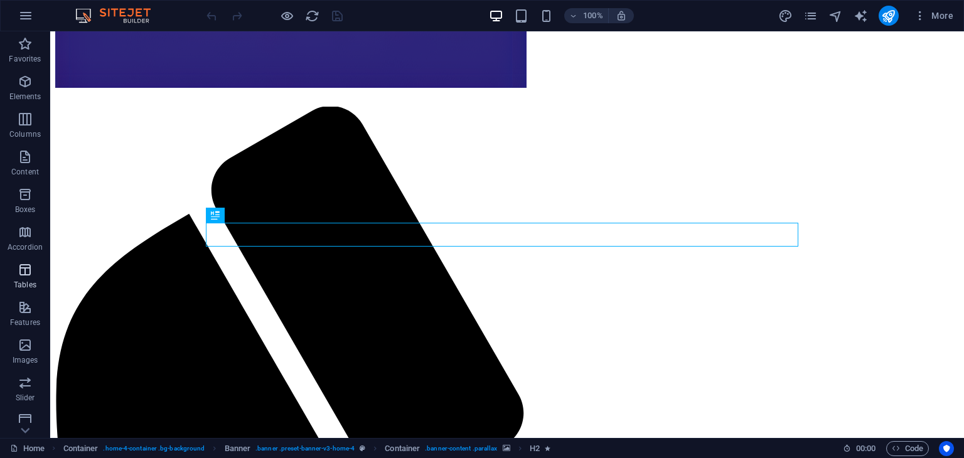
scroll to position [158, 0]
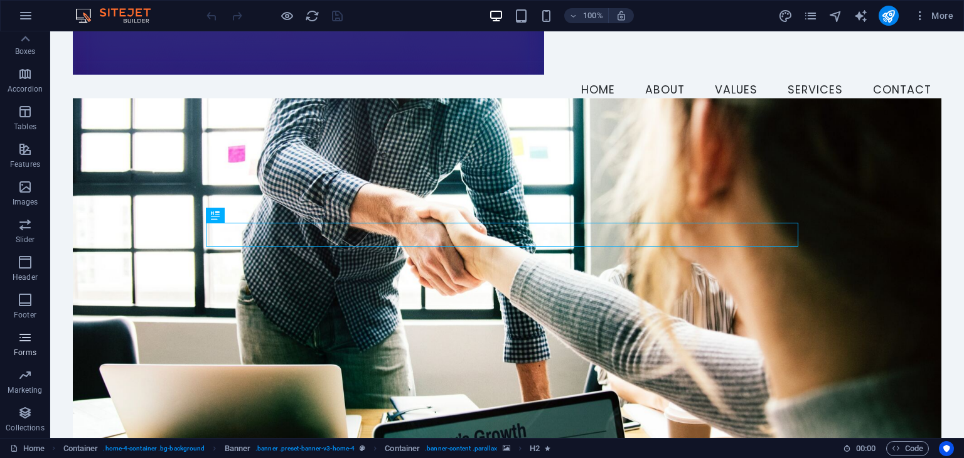
click at [18, 348] on p "Forms" at bounding box center [25, 353] width 23 height 10
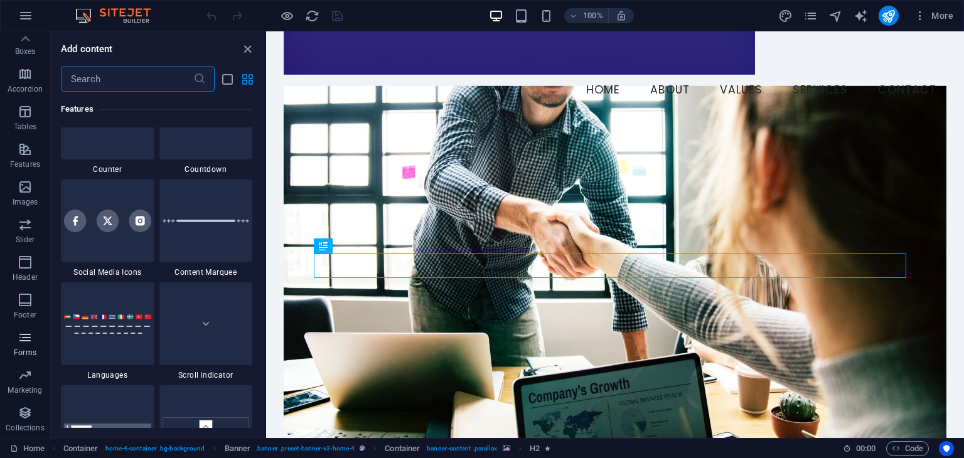
scroll to position [9160, 0]
